Goal: Information Seeking & Learning: Learn about a topic

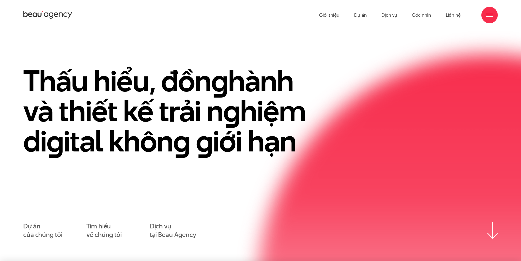
click at [364, 16] on link "Dự án" at bounding box center [360, 15] width 13 height 30
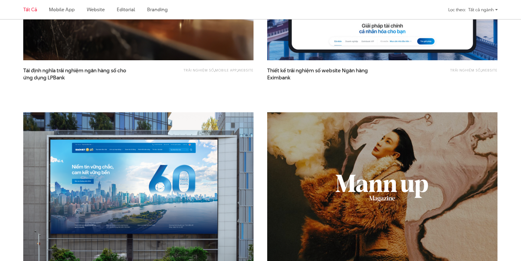
scroll to position [519, 0]
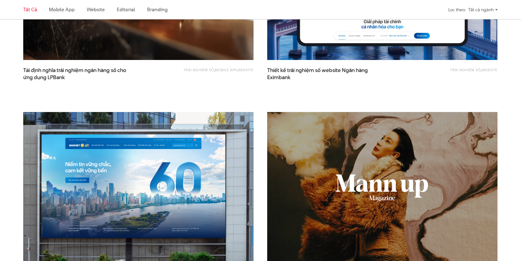
click at [164, 145] on img at bounding box center [138, 189] width 253 height 170
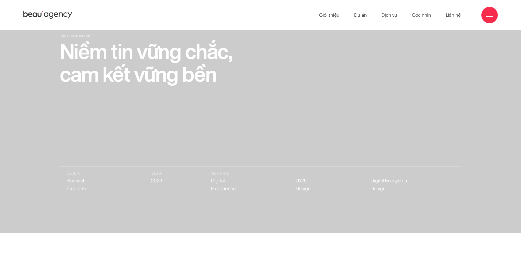
scroll to position [27, 0]
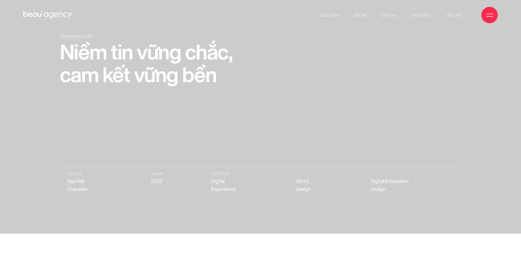
click at [69, 183] on p "Bao Viet Coporate" at bounding box center [84, 185] width 35 height 16
drag, startPoint x: 69, startPoint y: 183, endPoint x: 86, endPoint y: 190, distance: 19.1
click at [86, 190] on p "Bao Viet Coporate" at bounding box center [84, 185] width 35 height 16
copy ul "Bao Viet Coporate"
